Goal: Task Accomplishment & Management: Complete application form

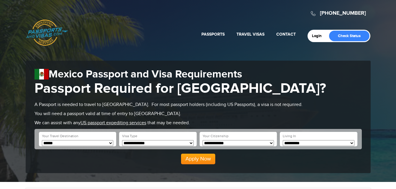
click at [191, 142] on select "**********" at bounding box center [158, 143] width 72 height 6
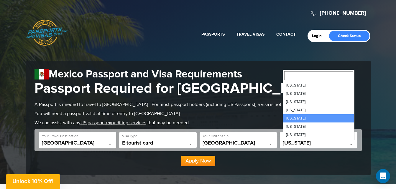
click at [353, 144] on span at bounding box center [351, 145] width 6 height 8
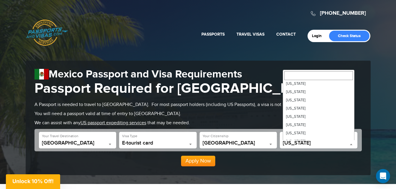
scroll to position [59, 0]
select select "**"
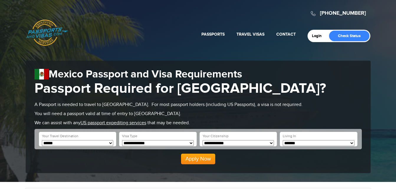
click at [203, 162] on button "Apply Now" at bounding box center [198, 159] width 34 height 11
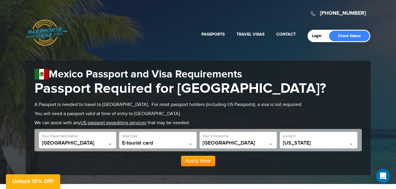
click at [203, 162] on button "Apply Now" at bounding box center [198, 161] width 34 height 11
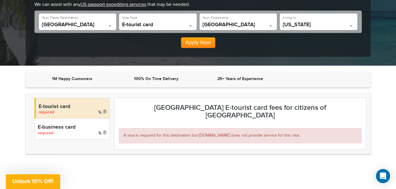
scroll to position [182, 0]
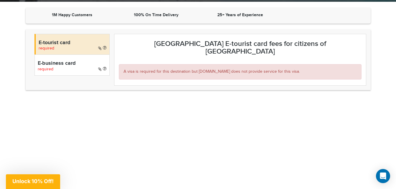
click at [278, 66] on div "A visa is required for this destination but [DOMAIN_NAME] does not provide serv…" at bounding box center [240, 71] width 243 height 15
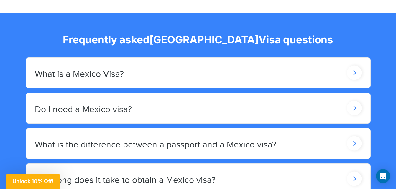
scroll to position [532, 0]
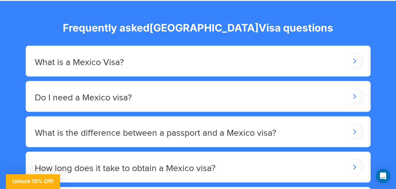
click at [352, 54] on icon at bounding box center [354, 61] width 15 height 14
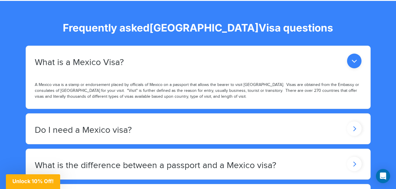
click at [353, 157] on icon at bounding box center [354, 164] width 15 height 14
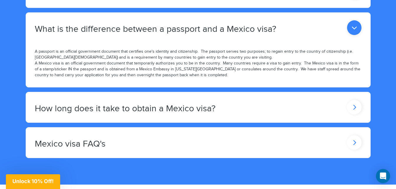
scroll to position [670, 0]
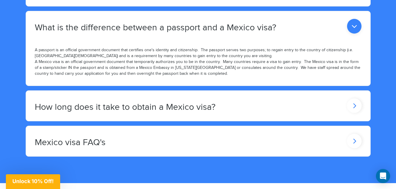
click at [352, 99] on icon at bounding box center [354, 106] width 15 height 14
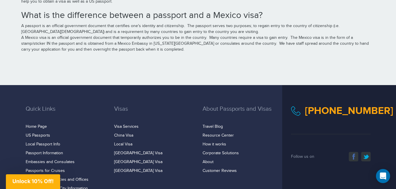
scroll to position [1121, 0]
